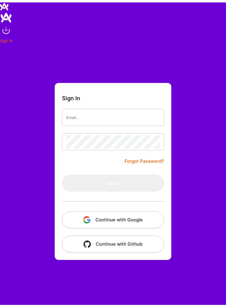
scroll to position [-34, 0]
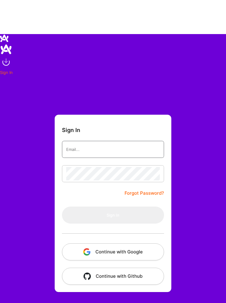
click at [92, 122] on input "email" at bounding box center [113, 115] width 94 height 13
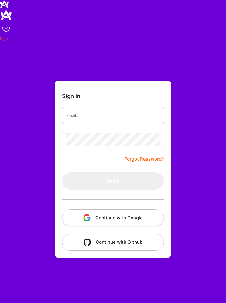
click at [151, 119] on input "email" at bounding box center [113, 115] width 94 height 13
click at [82, 112] on input "email" at bounding box center [113, 115] width 94 height 13
click at [81, 121] on input "email" at bounding box center [113, 115] width 94 height 13
type input "[PERSON_NAME][EMAIL_ADDRESS][PERSON_NAME][DOMAIN_NAME]"
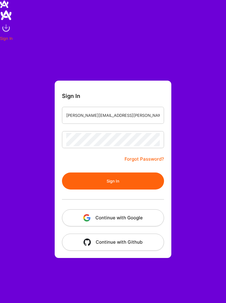
click at [147, 174] on button "Sign In" at bounding box center [113, 180] width 102 height 17
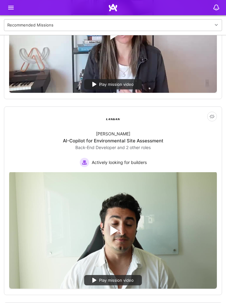
scroll to position [146, 0]
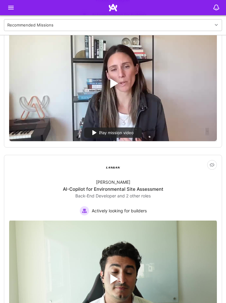
click at [11, 6] on icon at bounding box center [10, 7] width 7 height 7
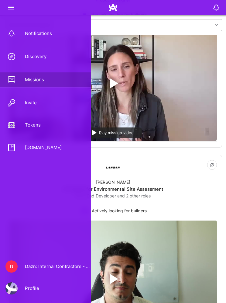
click at [26, 268] on link "D Dazn: Internal Contractors - Community Managers, Product Manager" at bounding box center [45, 266] width 91 height 15
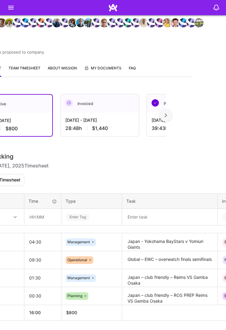
scroll to position [125, 45]
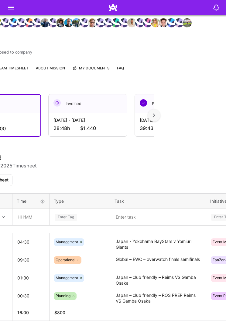
click at [119, 215] on textarea at bounding box center [158, 217] width 94 height 16
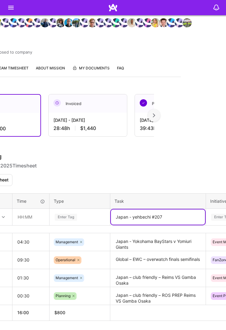
click at [0, 8] on div at bounding box center [113, 7] width 226 height 15
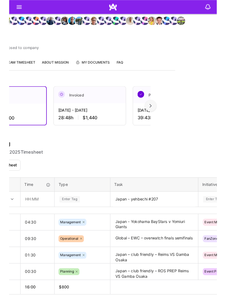
scroll to position [158, 45]
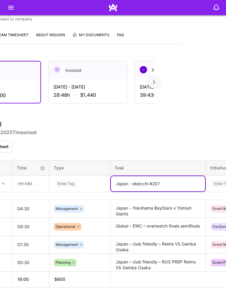
click at [133, 183] on textarea "Japan - ebecchi #207" at bounding box center [158, 183] width 94 height 15
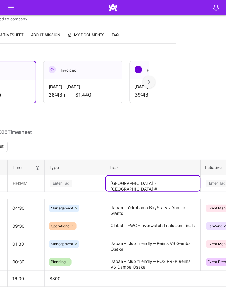
scroll to position [158, 57]
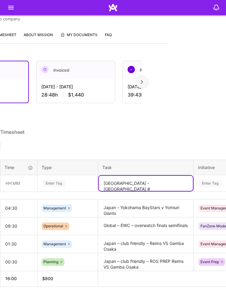
click at [161, 183] on textarea "[GEOGRAPHIC_DATA] - [GEOGRAPHIC_DATA] #" at bounding box center [146, 183] width 94 height 15
type textarea "Japan - [GEOGRAPHIC_DATA] #214"
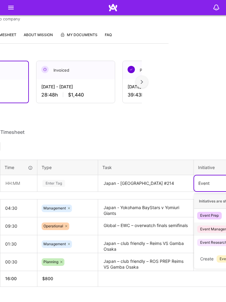
click at [219, 230] on div "Event Management" at bounding box center [216, 229] width 33 height 5
type input "Event"
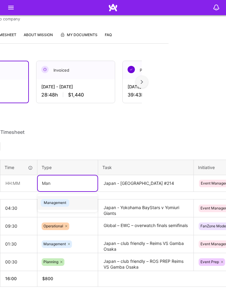
click at [73, 202] on div "Management" at bounding box center [68, 202] width 60 height 13
type input "Man"
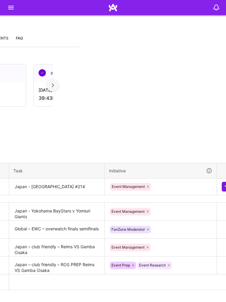
scroll to position [155, 158]
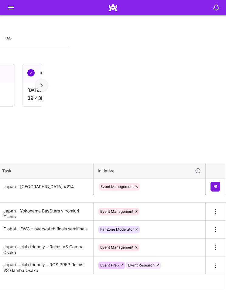
type input "01:32"
click at [212, 189] on button at bounding box center [216, 187] width 10 height 10
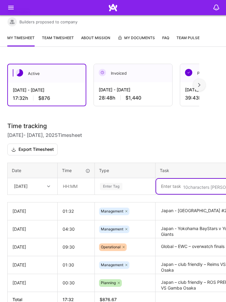
scroll to position [155, 0]
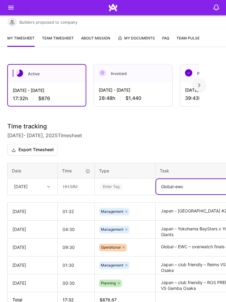
click at [186, 185] on textarea "Global-ewc" at bounding box center [203, 186] width 94 height 15
click at [188, 187] on textarea "Global-ewc" at bounding box center [203, 186] width 94 height 15
type textarea "Global-ewc EAFC"
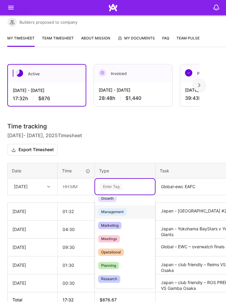
scroll to position [63, 0]
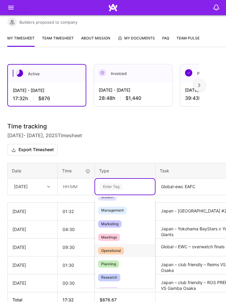
click at [139, 248] on div "Operational" at bounding box center [125, 250] width 60 height 13
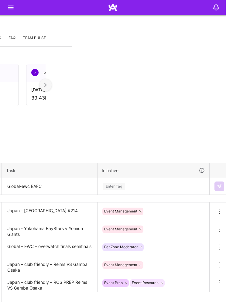
scroll to position [155, 158]
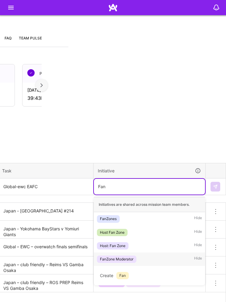
click at [135, 259] on span "FanZone Moderator" at bounding box center [117, 259] width 40 height 7
type input "Fan"
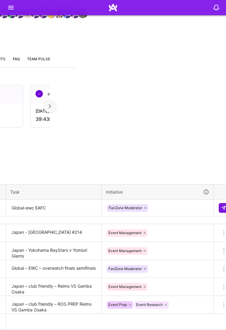
scroll to position [134, 158]
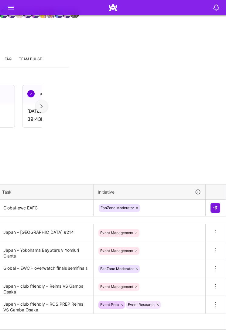
type input "05:00"
click at [215, 208] on img at bounding box center [215, 207] width 5 height 5
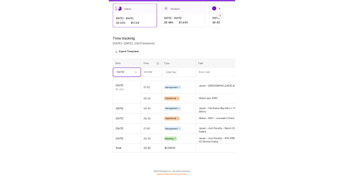
scroll to position [164, 0]
